Goal: Register for event/course

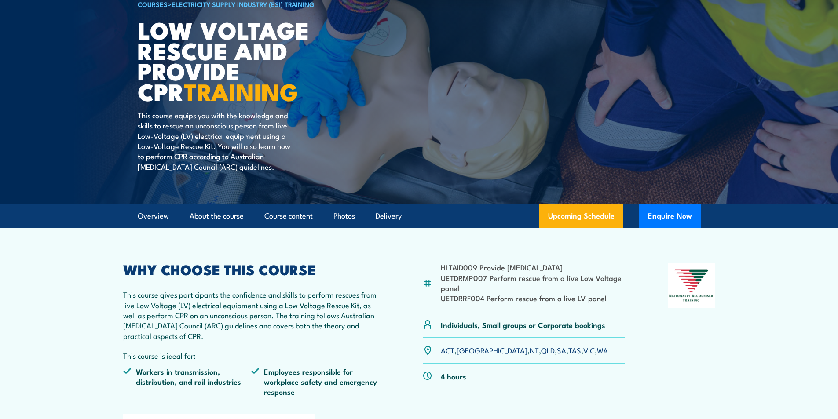
scroll to position [88, 0]
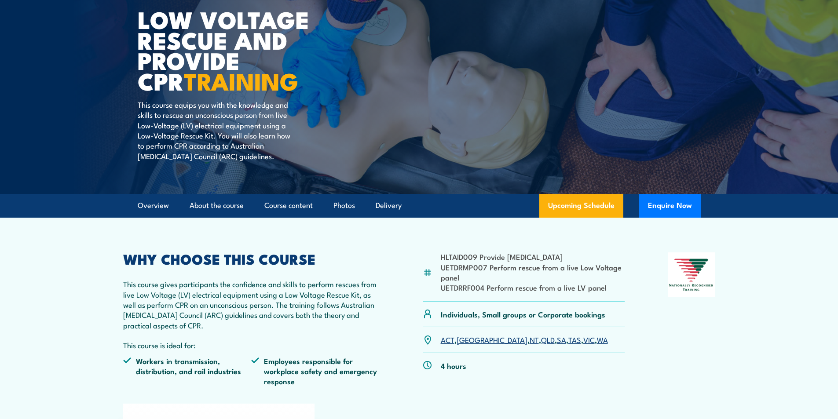
click at [583, 338] on link "VIC" at bounding box center [588, 339] width 11 height 11
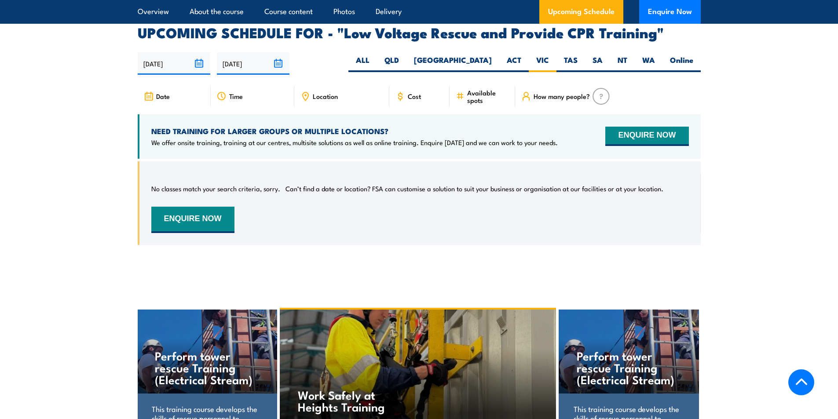
scroll to position [1525, 0]
click at [652, 126] on button "ENQUIRE NOW" at bounding box center [646, 135] width 83 height 19
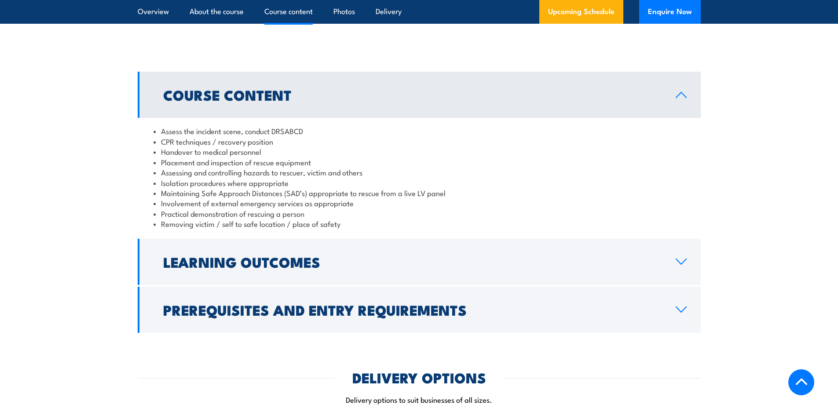
scroll to position [836, 0]
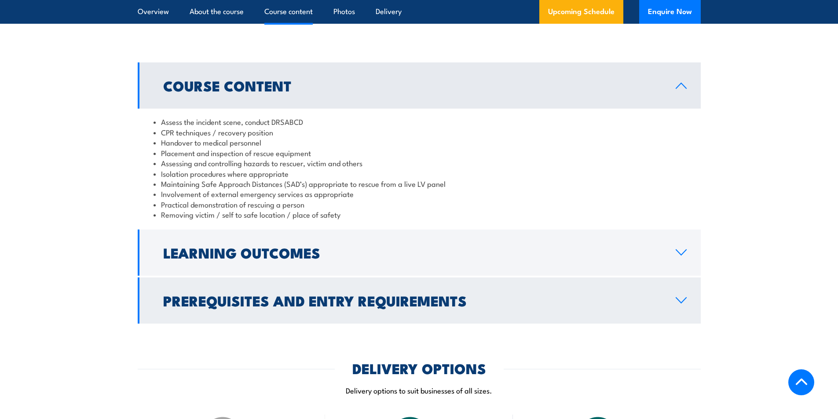
click at [681, 283] on link "Prerequisites and Entry Requirements" at bounding box center [419, 301] width 563 height 46
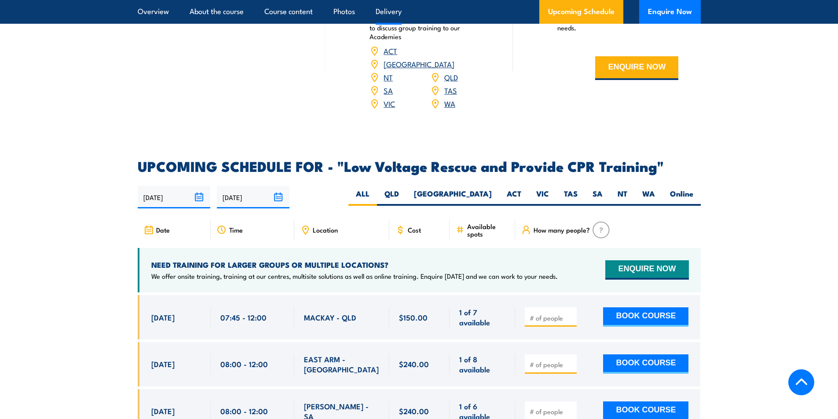
scroll to position [1540, 0]
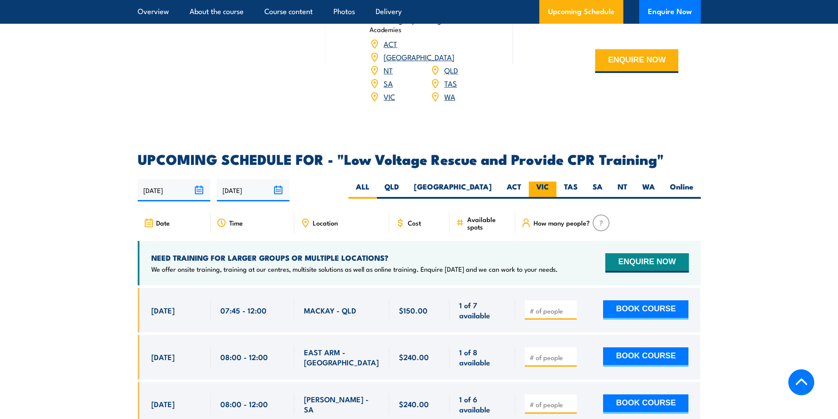
click at [551, 182] on label "VIC" at bounding box center [543, 190] width 28 height 17
click at [551, 182] on input "VIC" at bounding box center [552, 185] width 6 height 6
radio input "true"
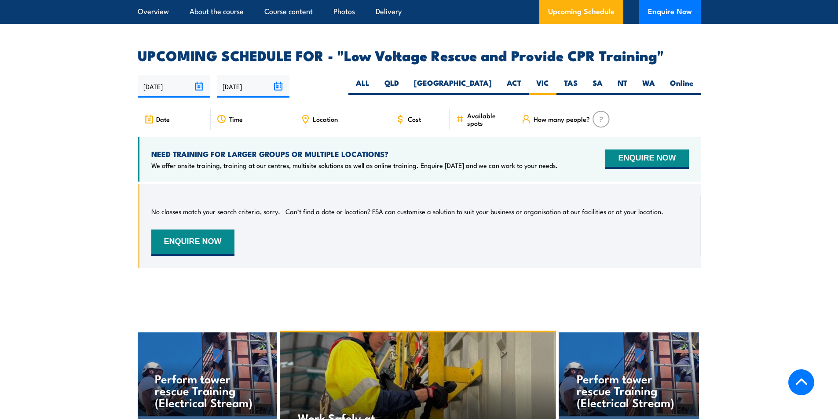
scroll to position [1481, 0]
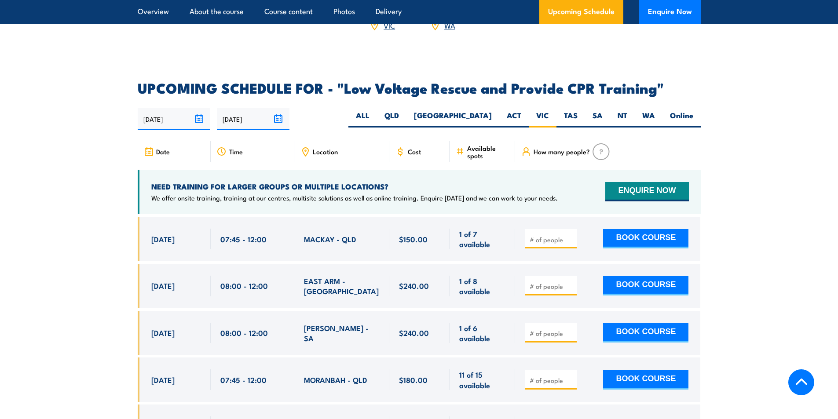
scroll to position [1510, 0]
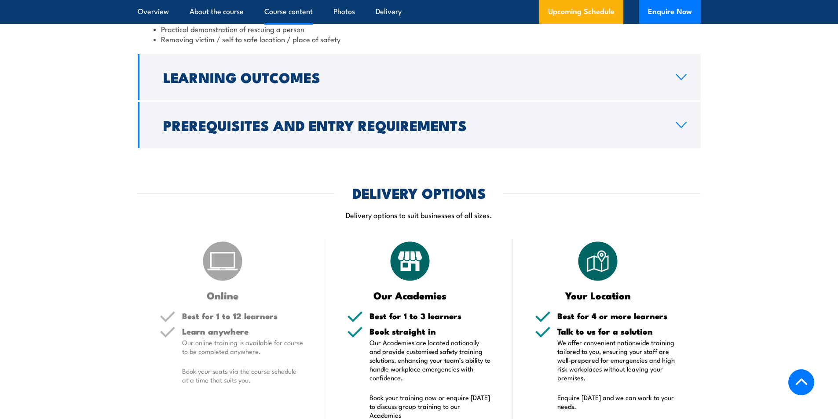
scroll to position [1012, 0]
